Goal: Download file/media

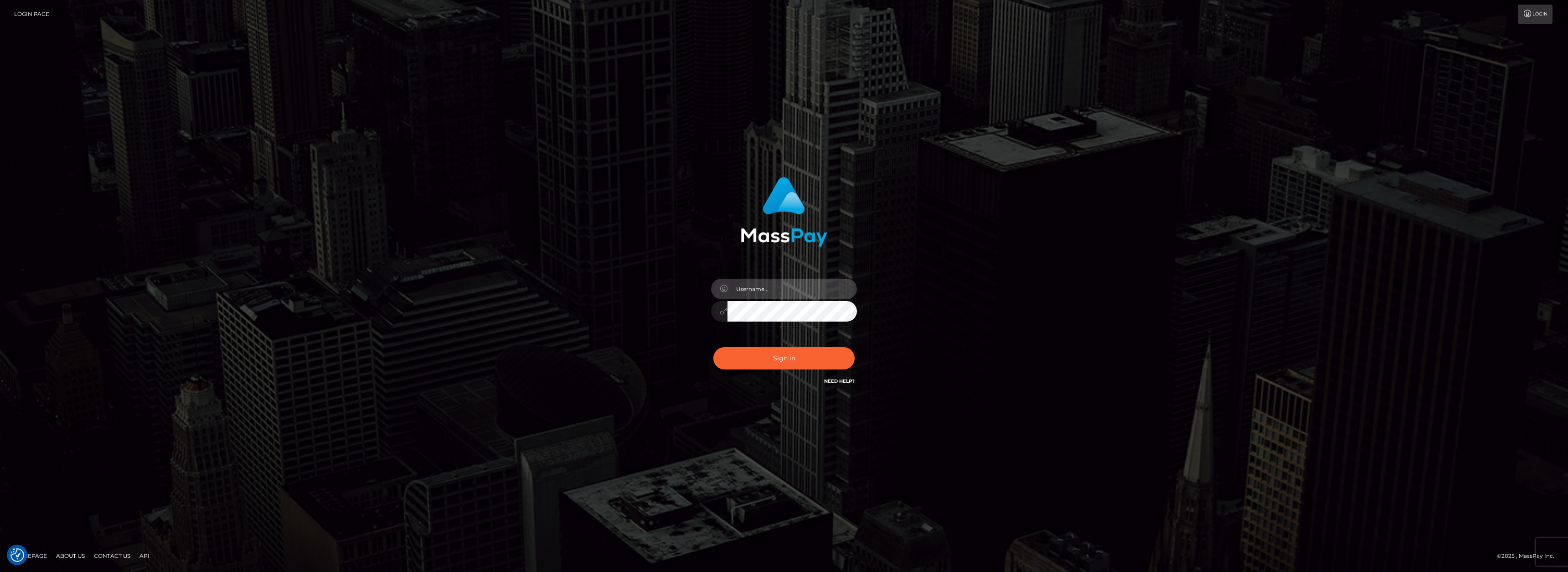
click at [771, 286] on input "text" at bounding box center [792, 289] width 130 height 21
type input "Aprilyn.Pevidal"
click at [713, 347] on button "Sign in" at bounding box center [784, 358] width 141 height 23
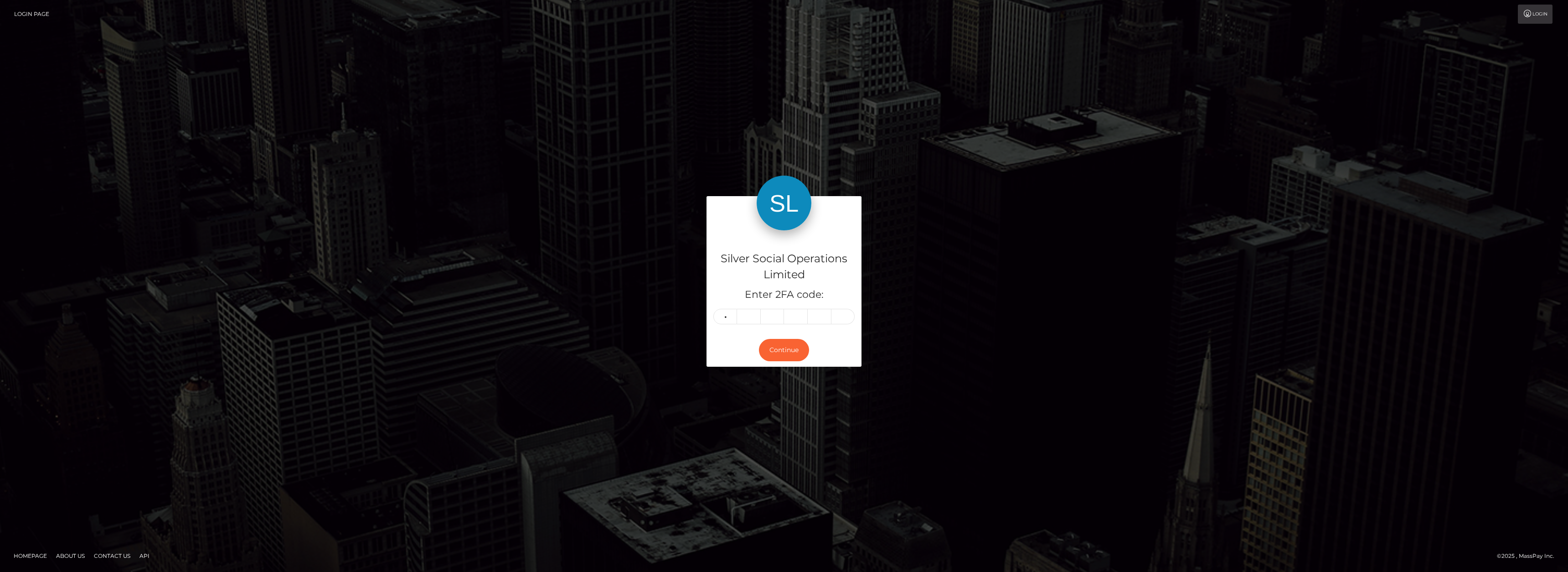
type input "7"
type input "9"
type input "1"
type input "7"
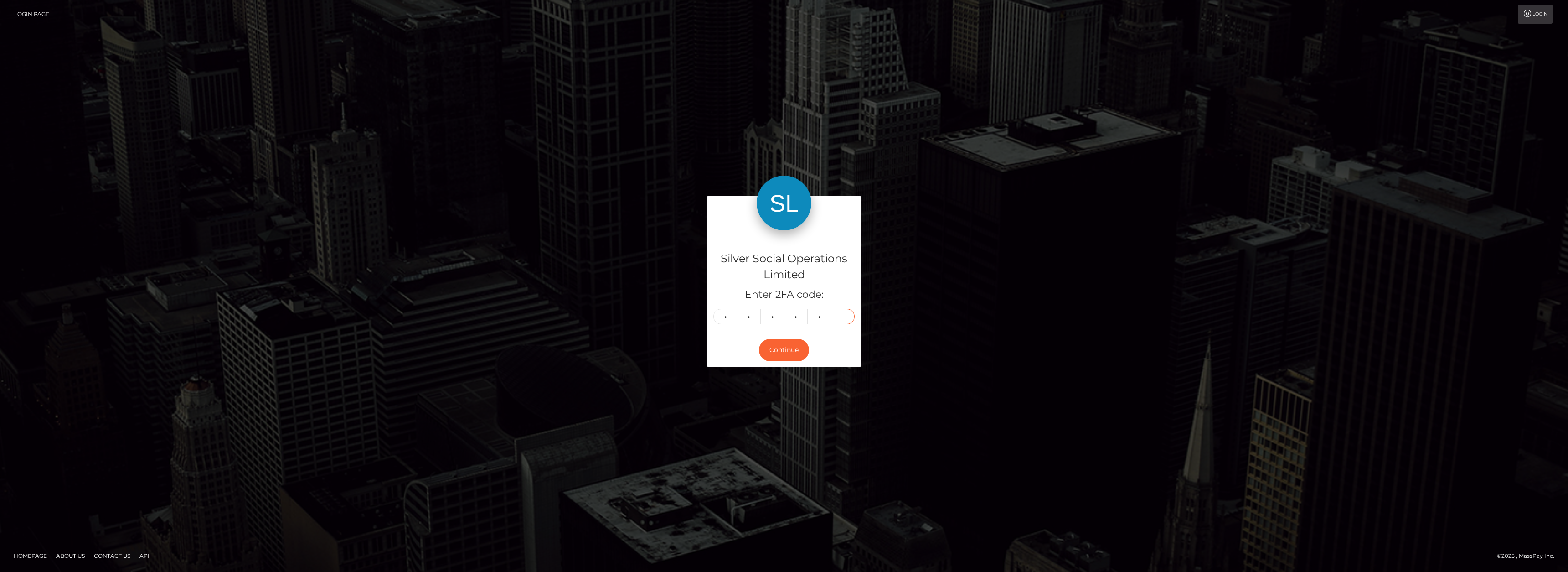
type input "6"
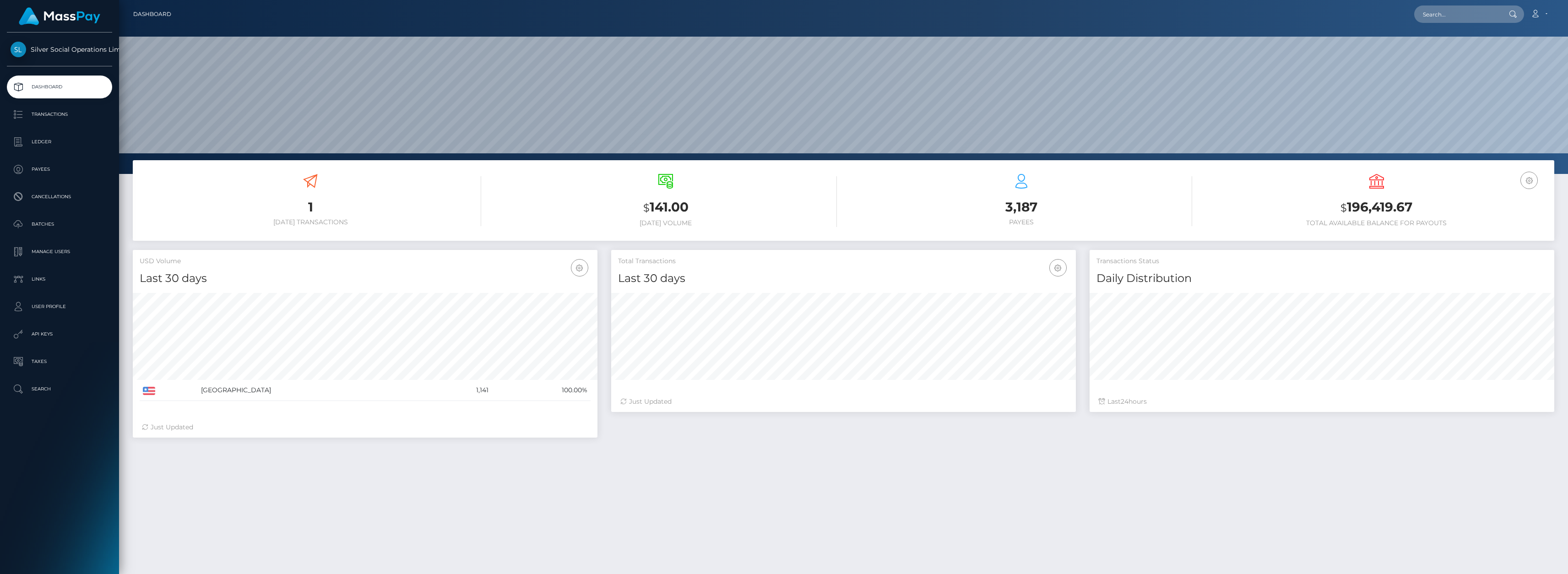
scroll to position [163, 465]
click at [45, 120] on p "Transactions" at bounding box center [59, 114] width 98 height 13
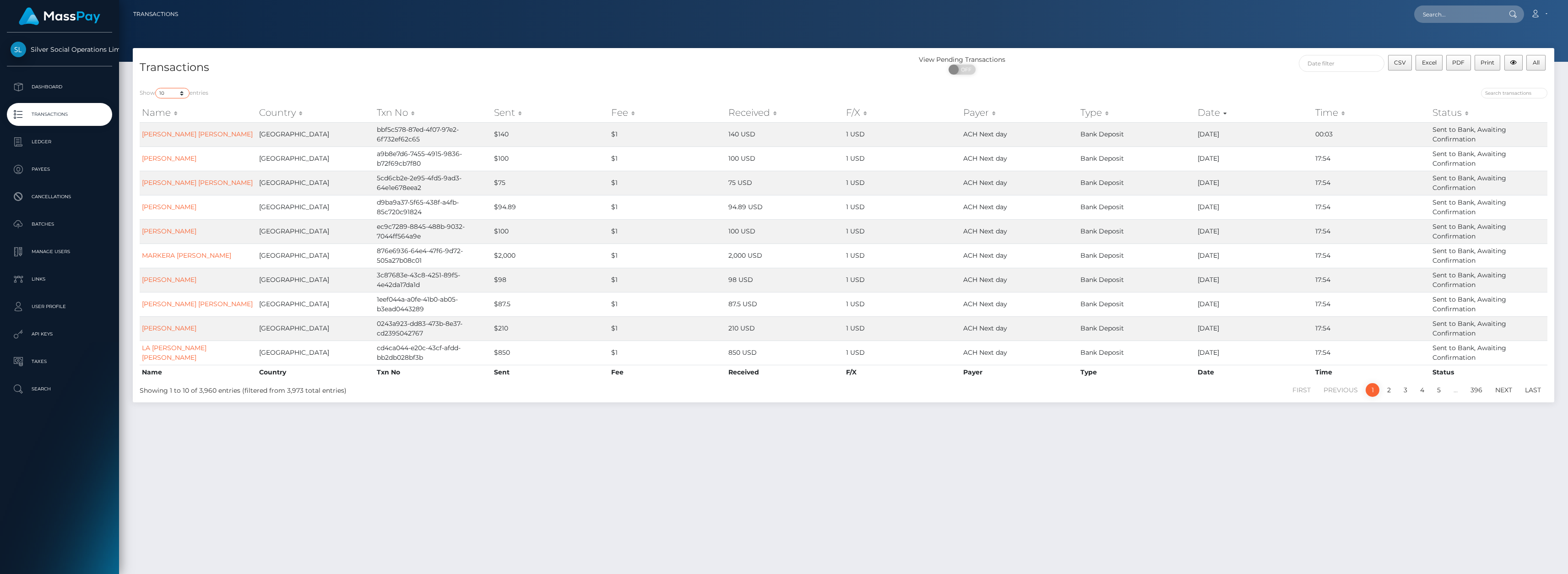
click at [176, 94] on select "10 25 50 100 250 500 1,000 3,500" at bounding box center [172, 93] width 34 height 10
select select "3500"
click at [156, 88] on select "10 25 50 100 250 500 1,000 3,500" at bounding box center [172, 93] width 34 height 10
click at [1366, 65] on input "text" at bounding box center [1341, 64] width 86 height 17
click at [1505, 197] on button "Apply" at bounding box center [1506, 197] width 24 height 11
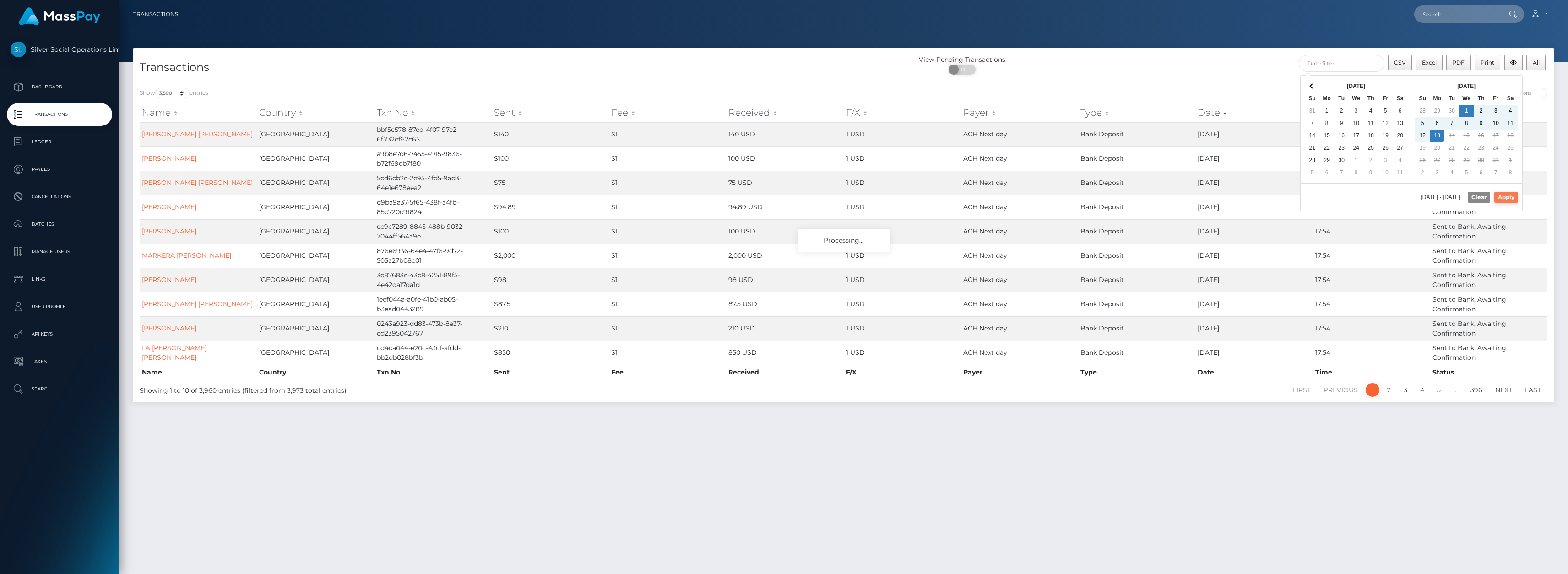
type input "10/01/2025 - 10/13/2025"
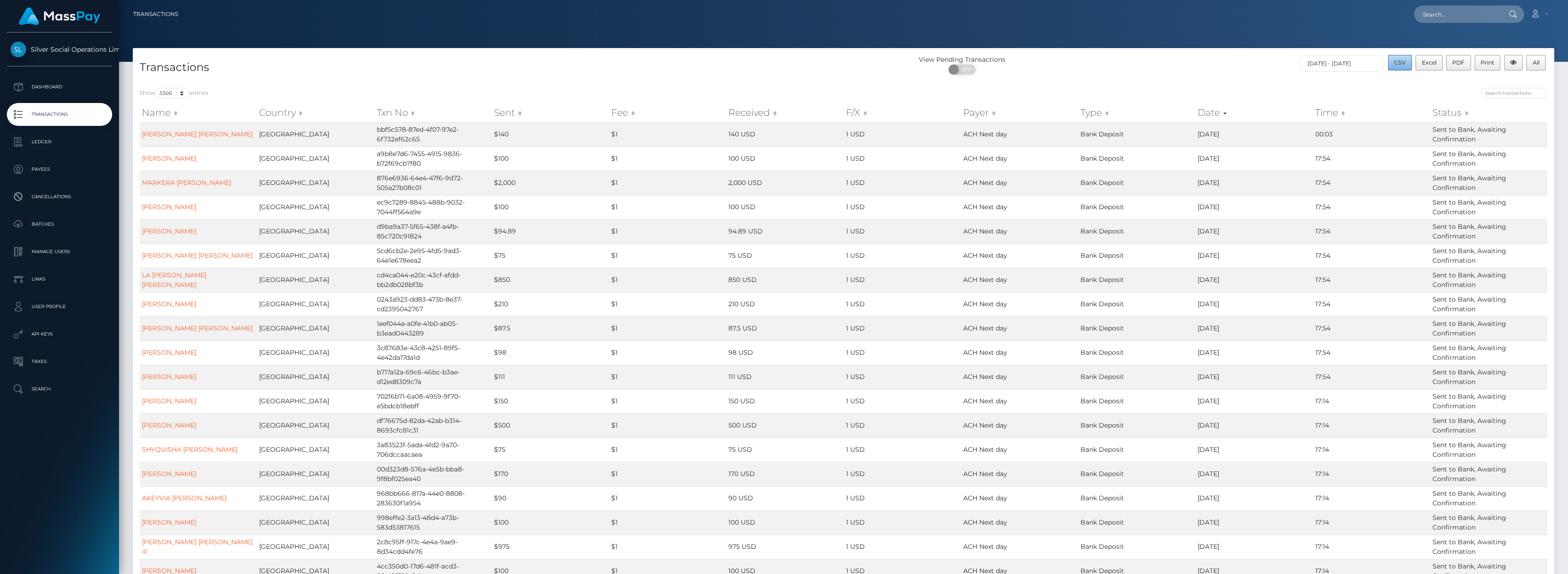
click at [1406, 62] on span "CSV" at bounding box center [1399, 62] width 12 height 7
click at [1239, 35] on div at bounding box center [844, 31] width 1449 height 62
click at [1426, 63] on span "Excel" at bounding box center [1429, 62] width 15 height 7
click at [68, 140] on p "Ledger" at bounding box center [59, 142] width 98 height 13
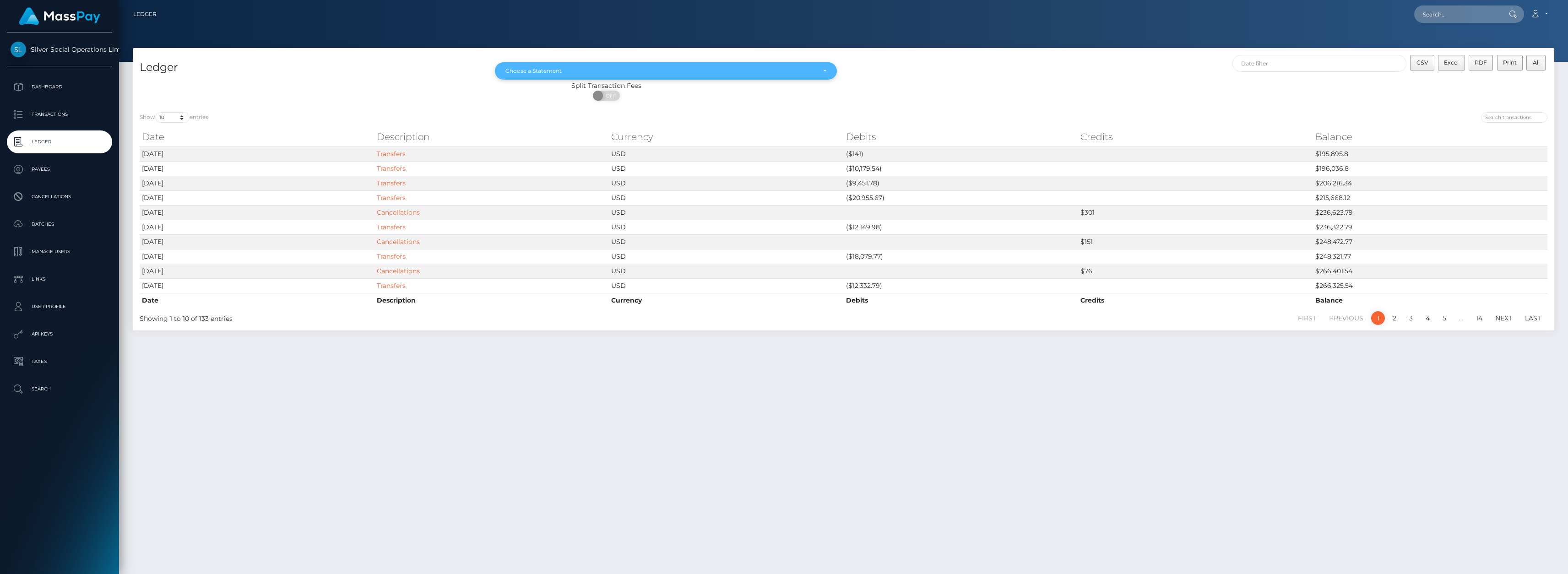
click at [663, 70] on div "Choose a Statement" at bounding box center [660, 71] width 310 height 7
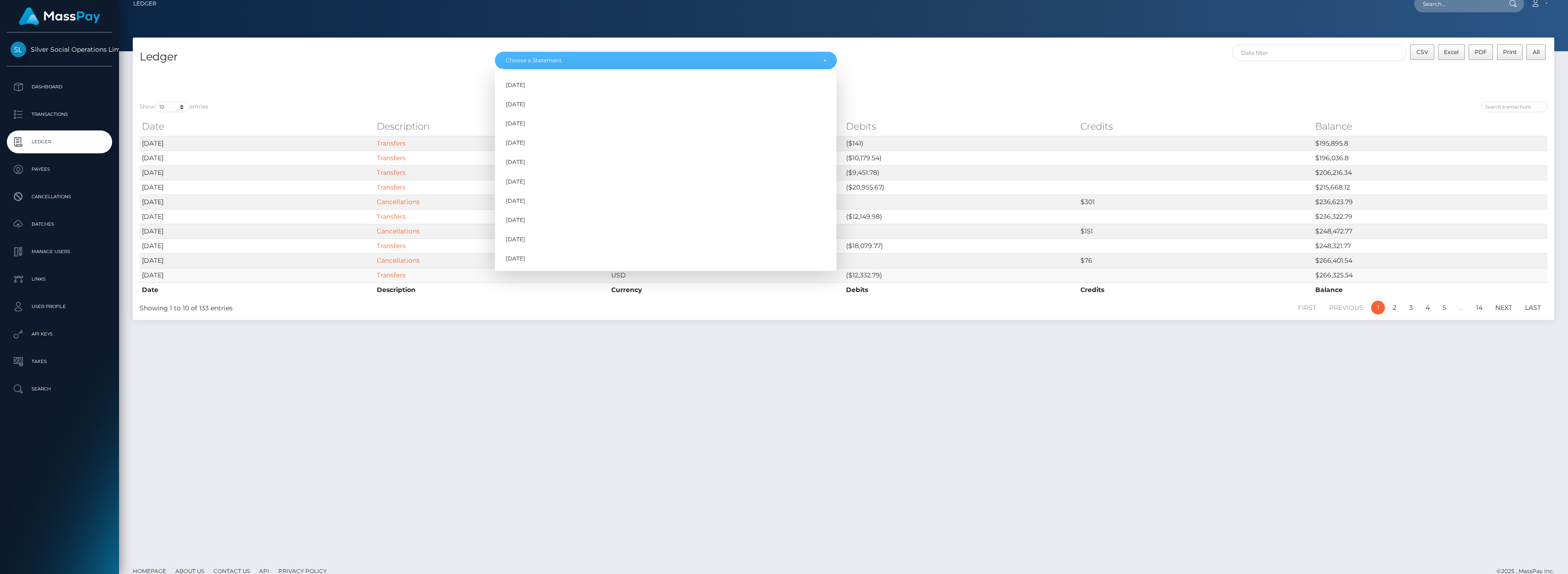
scroll to position [17, 0]
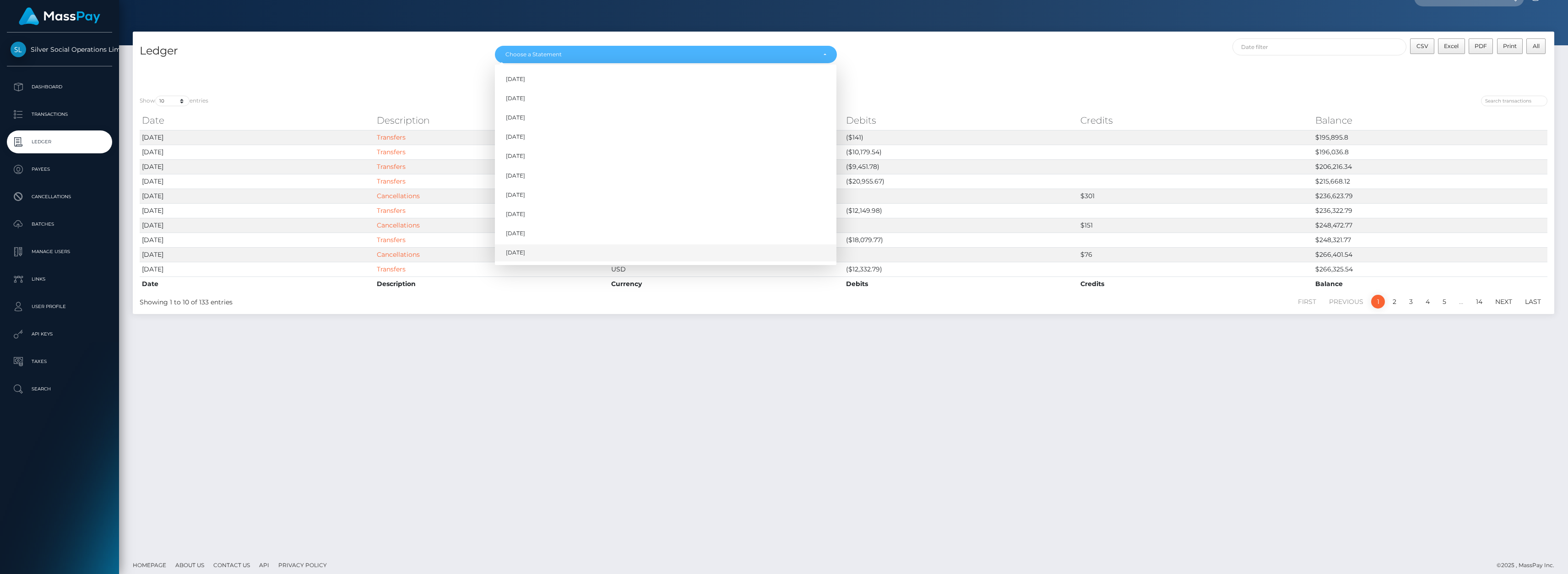
click at [525, 254] on span "Oct 2025" at bounding box center [515, 252] width 19 height 8
select select "Oct 2025"
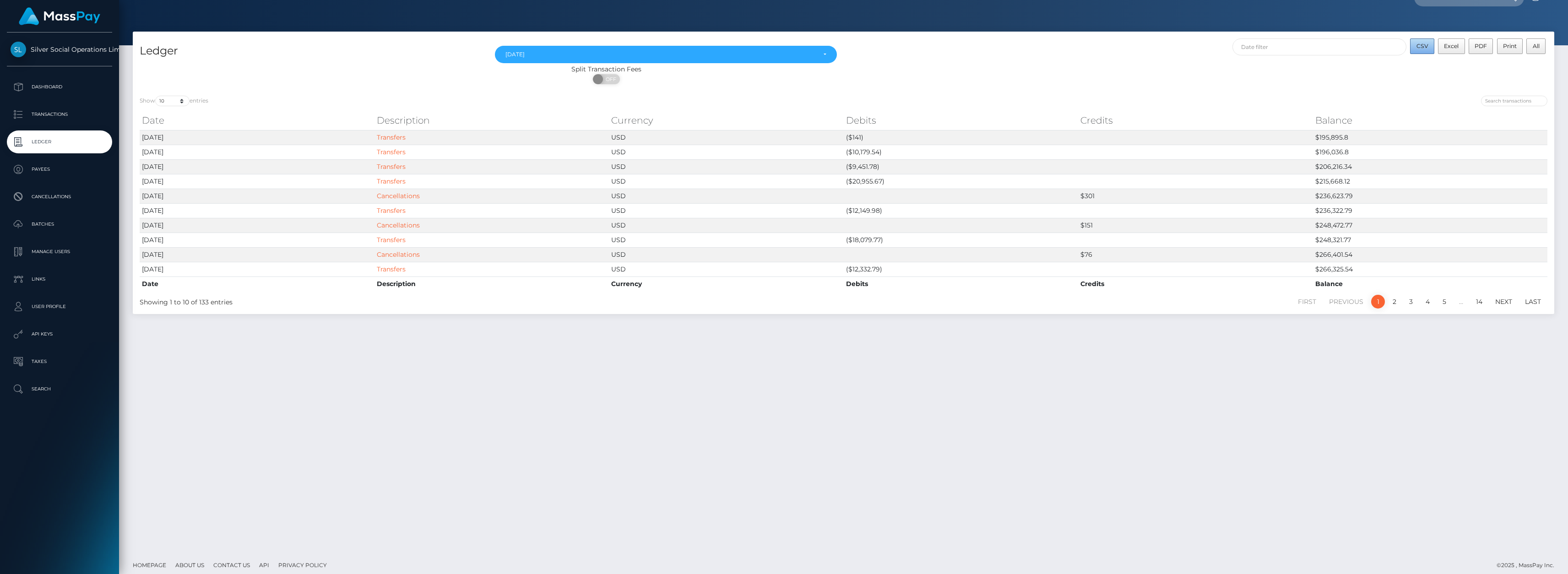
click at [1422, 49] on span "CSV" at bounding box center [1422, 46] width 12 height 7
